Goal: Check status: Check status

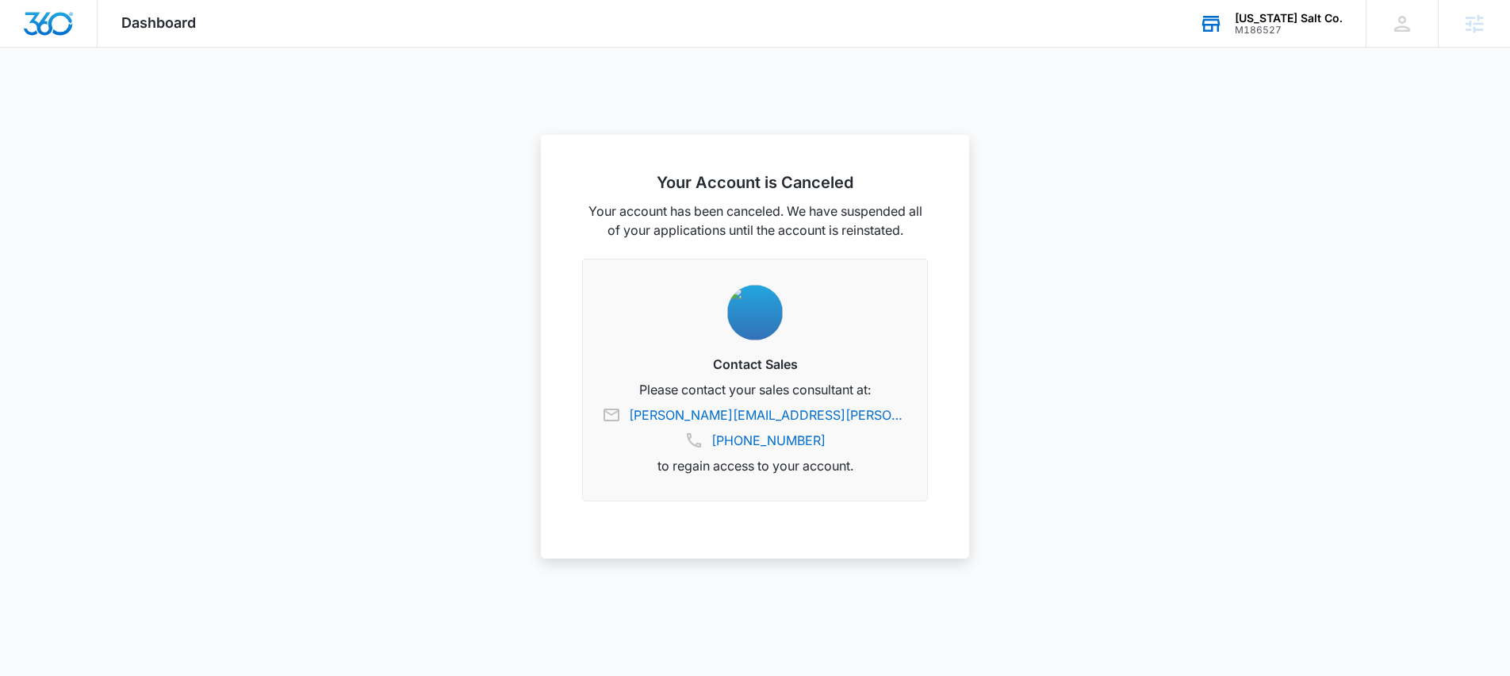
click at [1307, 27] on div "M186527" at bounding box center [1289, 30] width 108 height 11
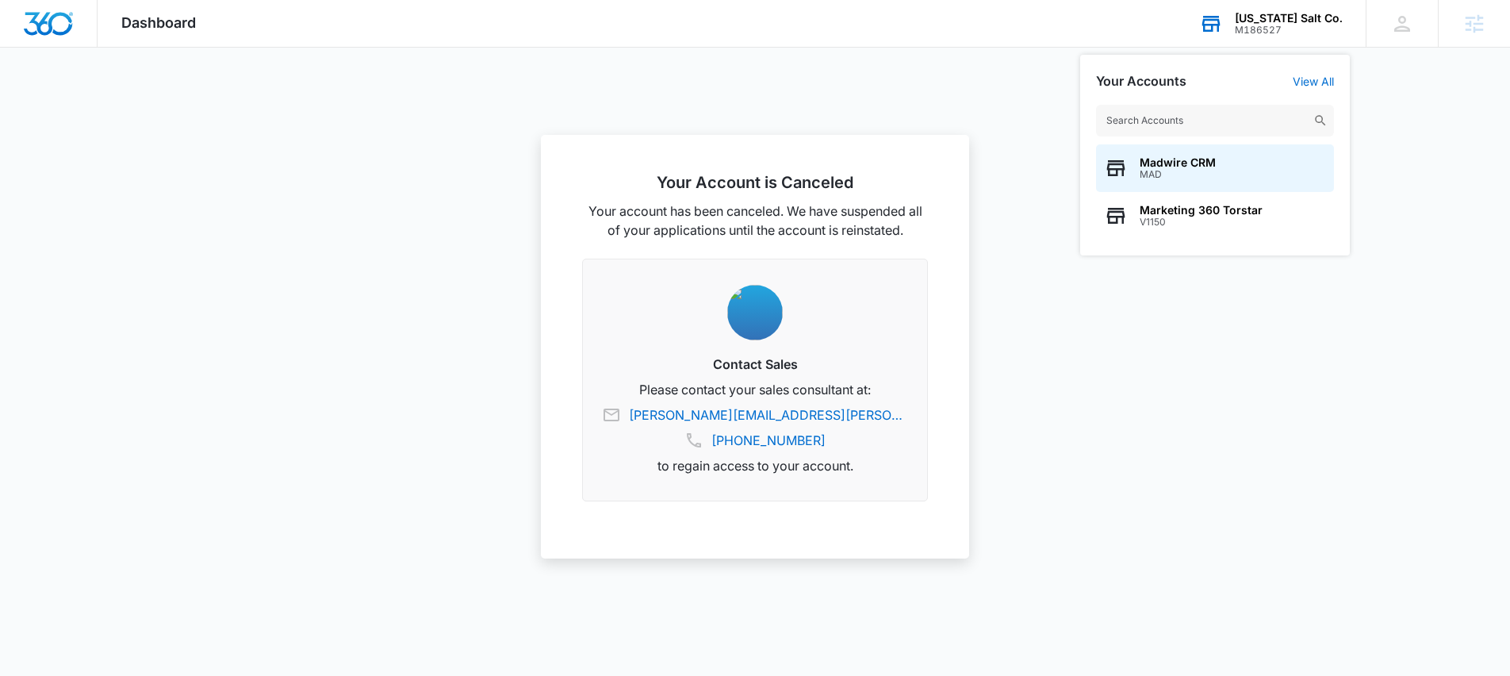
click at [1186, 116] on input "text" at bounding box center [1215, 121] width 238 height 32
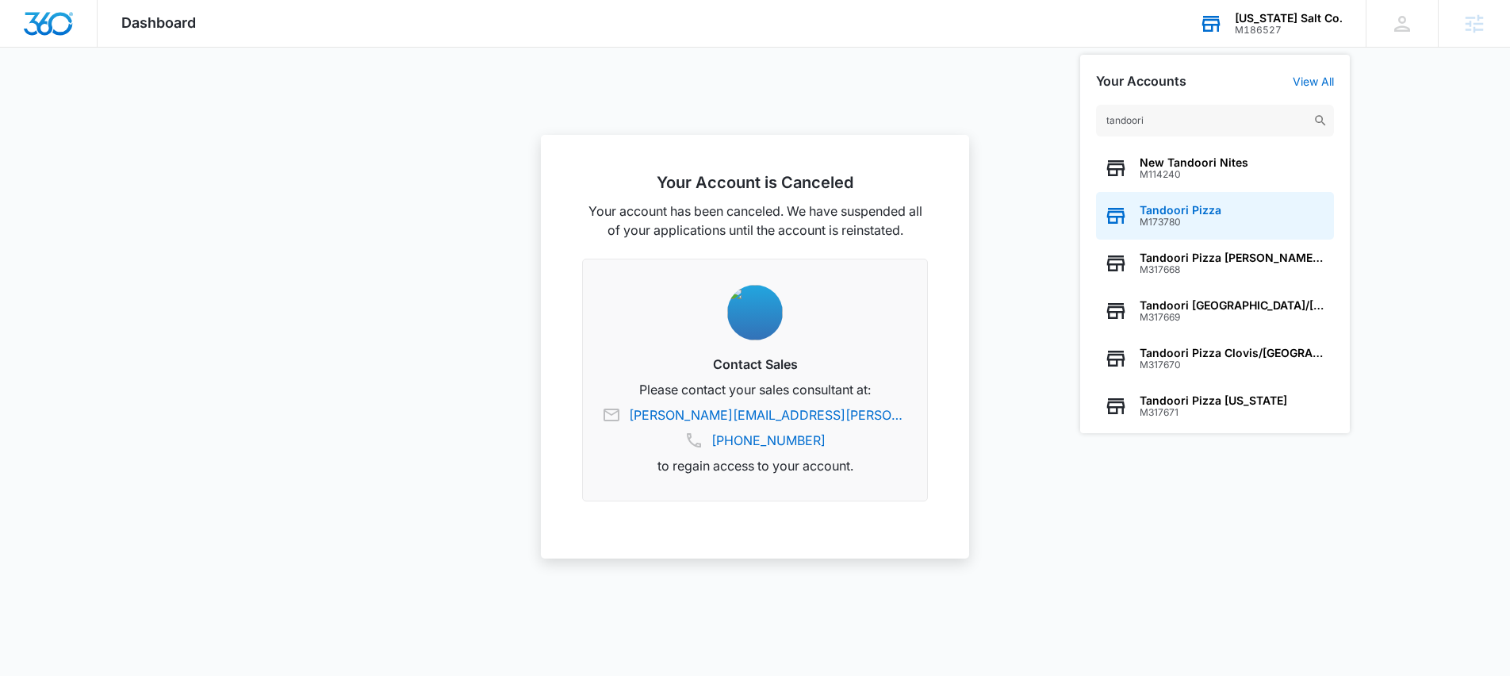
type input "tandoori"
click at [1180, 215] on span "Tandoori Pizza" at bounding box center [1181, 210] width 82 height 13
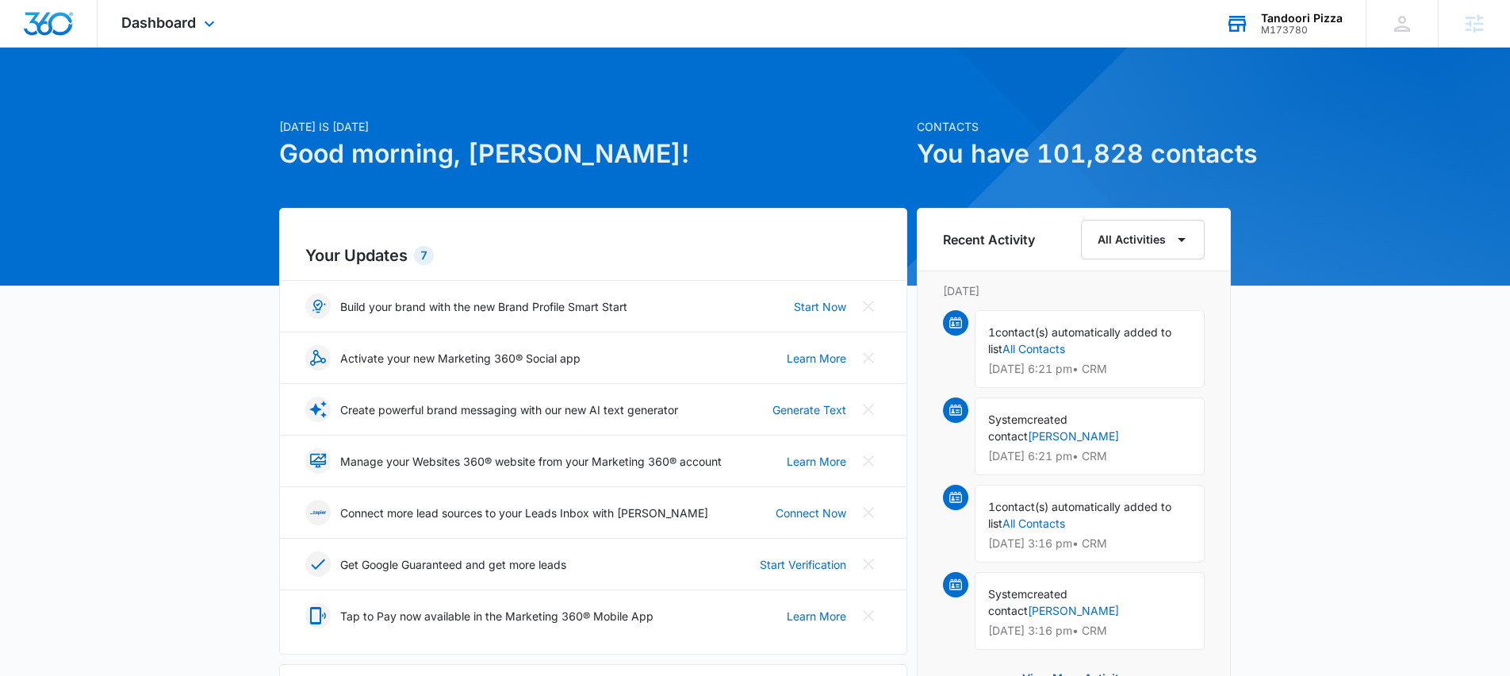
click at [190, 33] on div "Dashboard Apps Reputation Forms CRM Email Social Content Ads Intelligence Files…" at bounding box center [170, 23] width 145 height 47
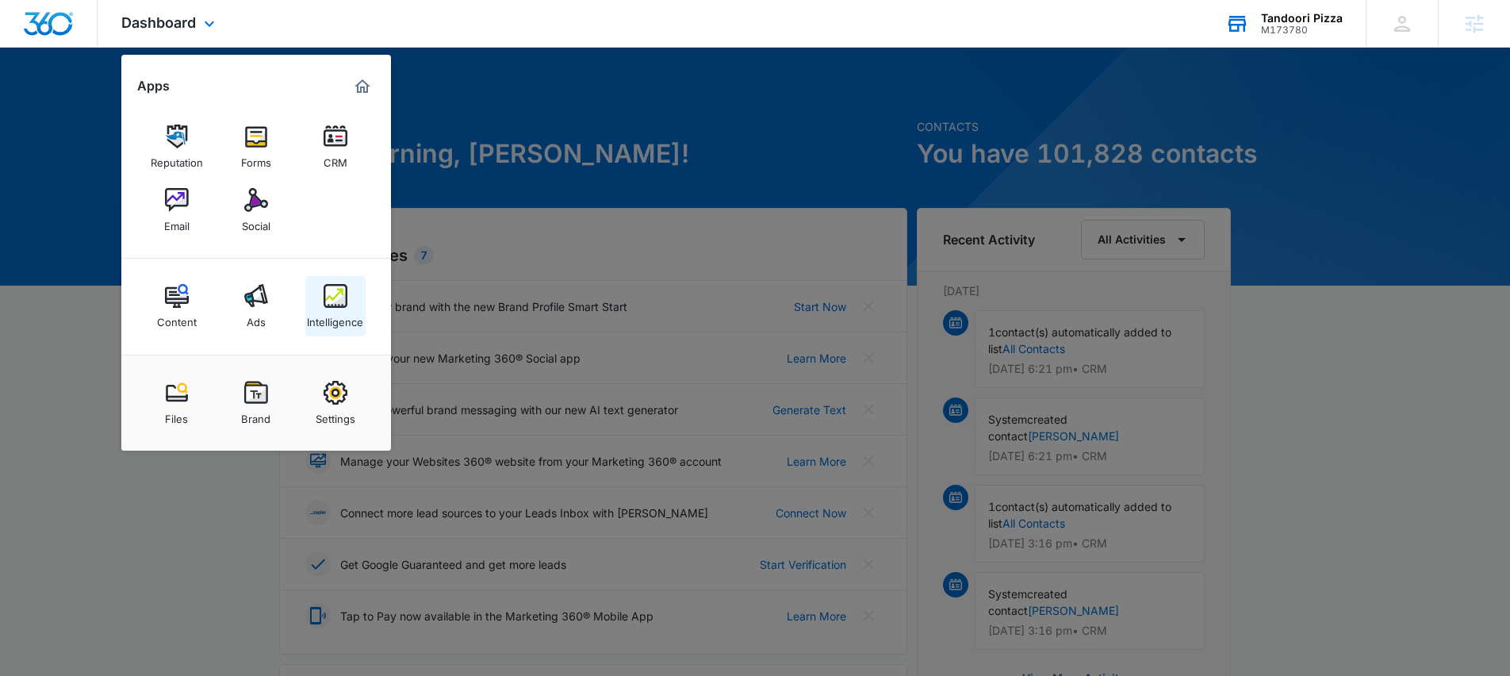
click at [338, 297] on img at bounding box center [336, 296] width 24 height 24
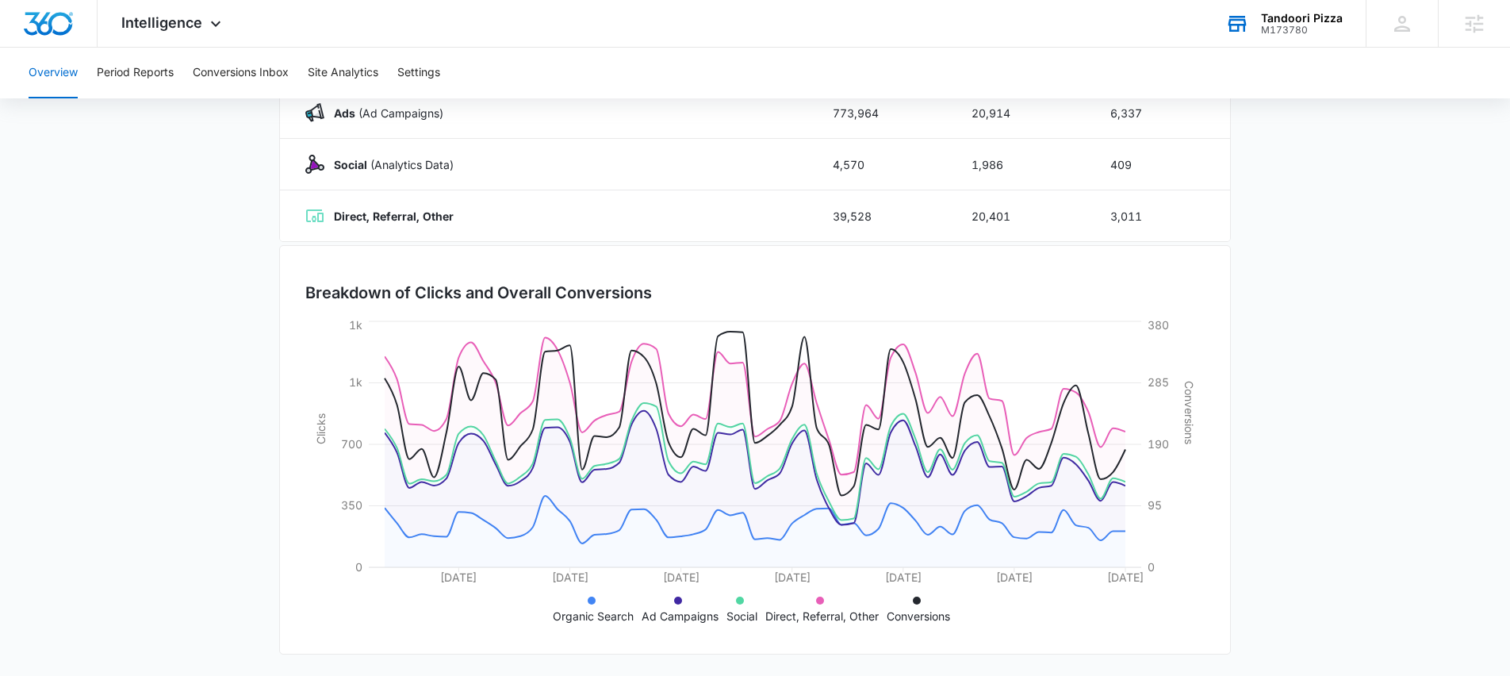
scroll to position [306, 0]
click at [154, 68] on button "Period Reports" at bounding box center [135, 73] width 77 height 51
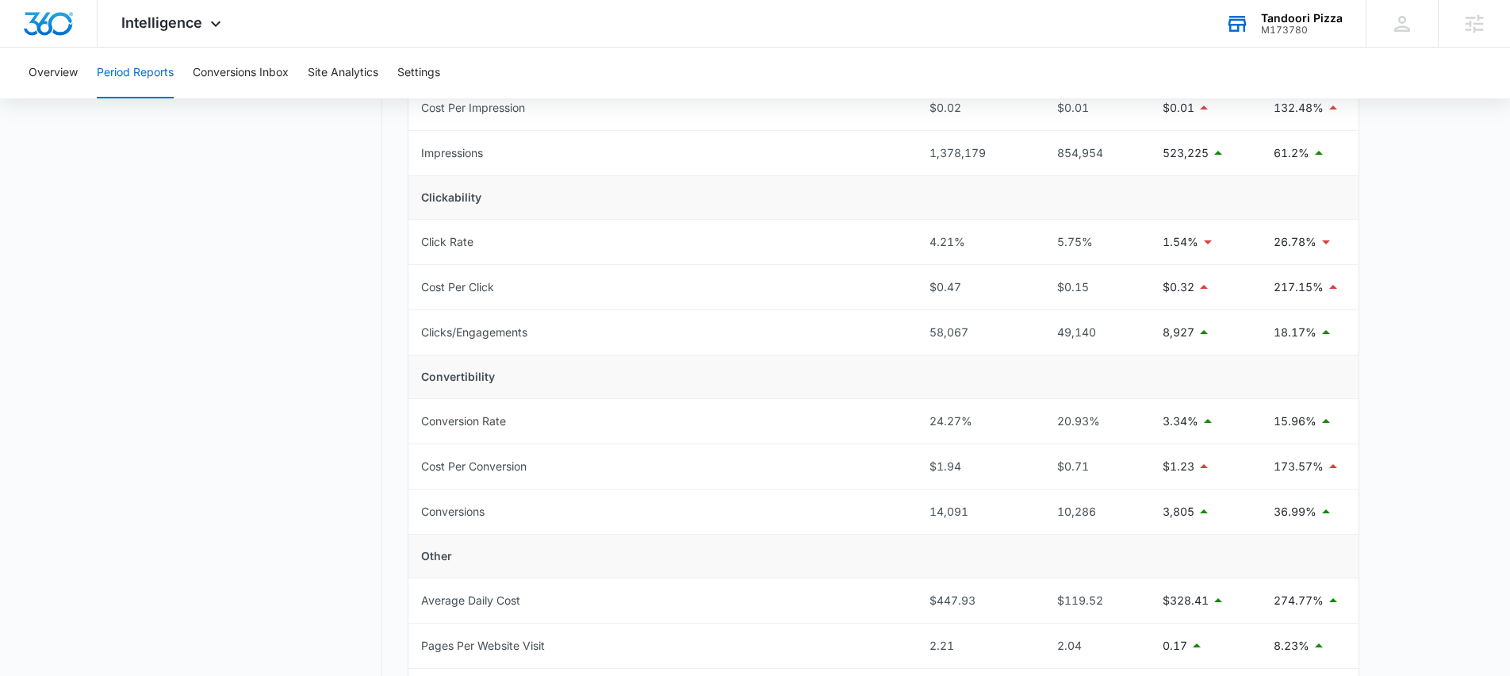
scroll to position [718, 0]
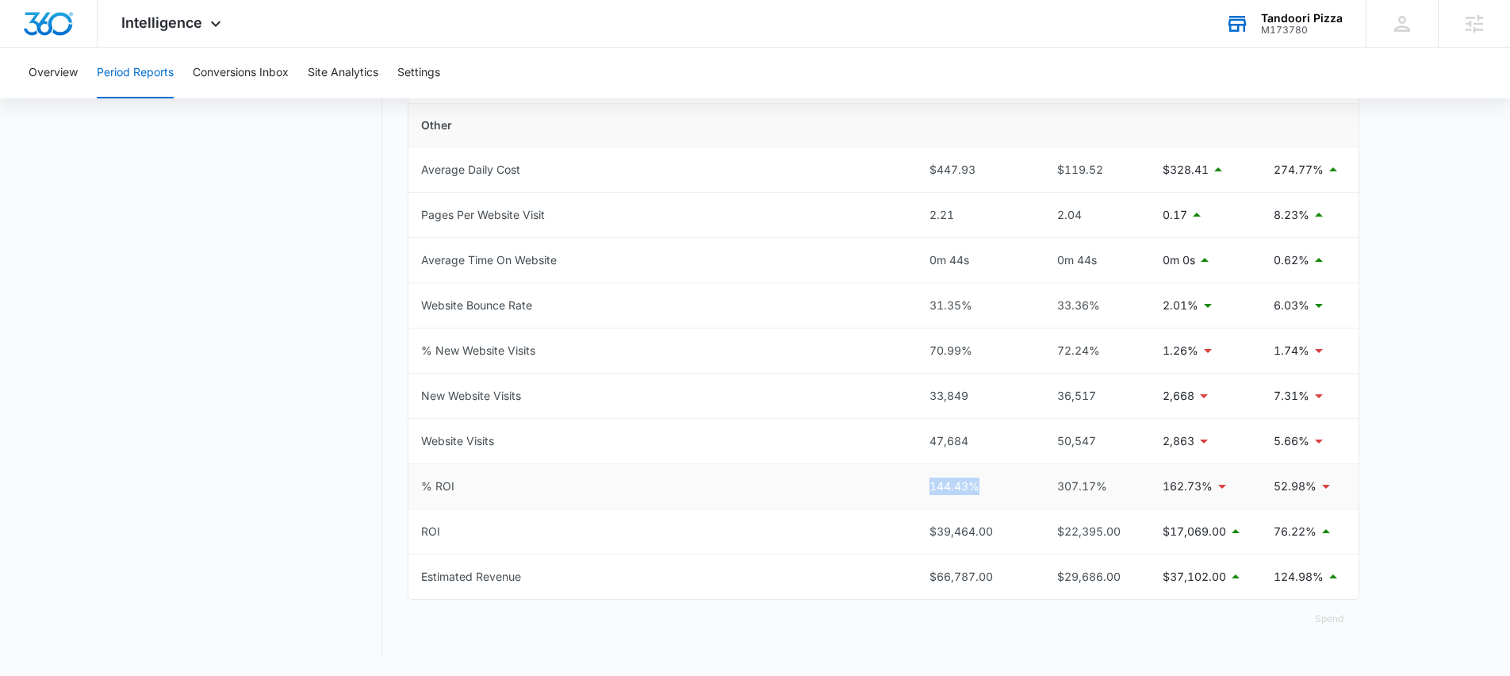
drag, startPoint x: 906, startPoint y: 485, endPoint x: 1001, endPoint y: 485, distance: 95.2
click at [1001, 485] on tr "% ROI 144.43% 307.17% 162.73% 52.98%" at bounding box center [883, 486] width 950 height 45
copy tr "144.43%"
click at [989, 491] on div "144.43%" at bounding box center [974, 485] width 91 height 17
